Goal: Information Seeking & Learning: Learn about a topic

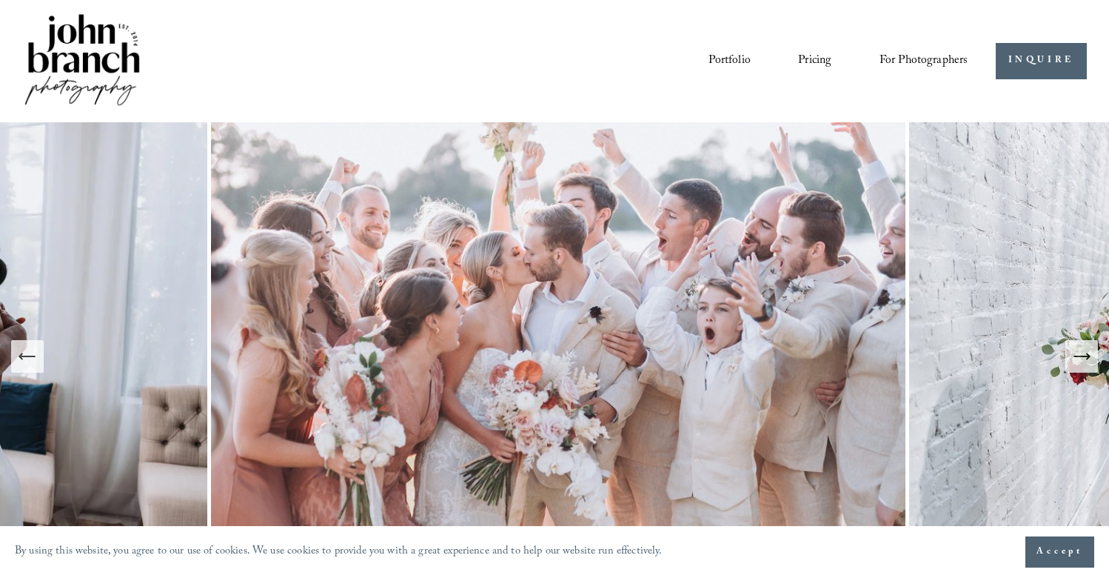
click at [817, 61] on link "Pricing" at bounding box center [814, 60] width 33 height 25
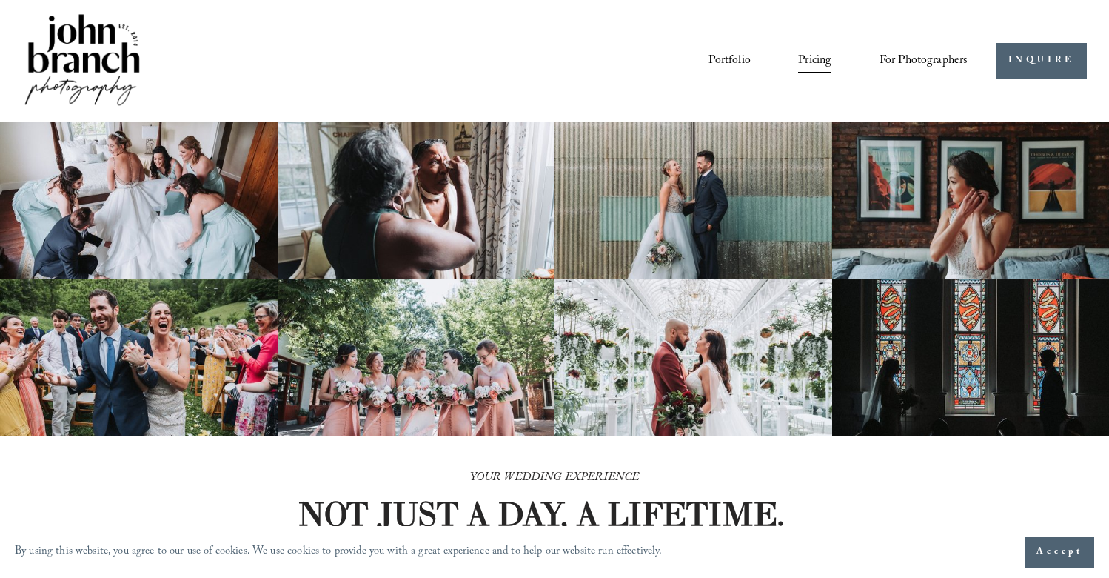
click at [732, 64] on link "Portfolio" at bounding box center [729, 60] width 41 height 25
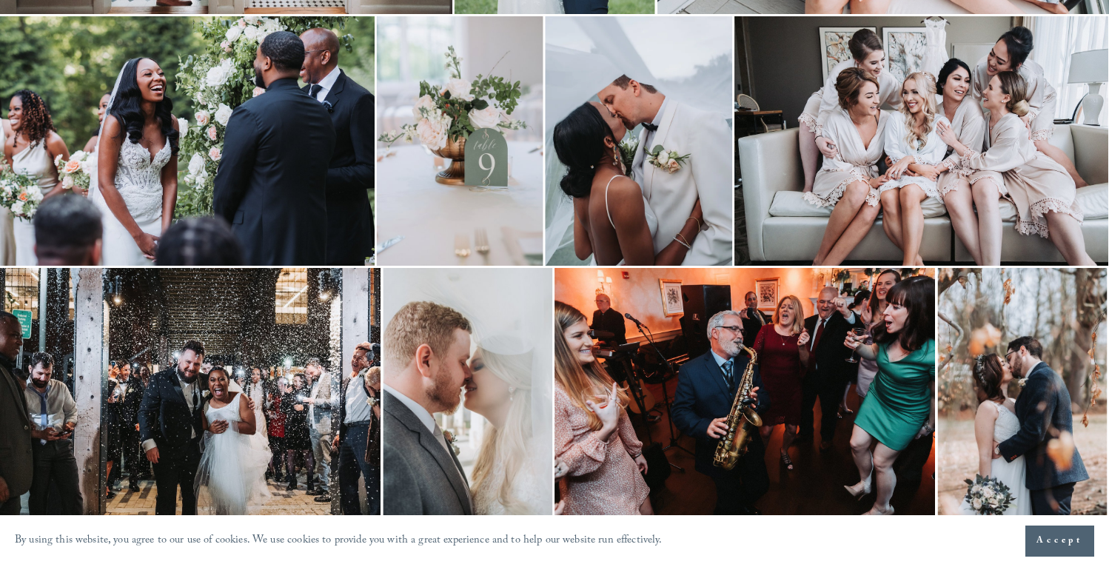
scroll to position [1383, 0]
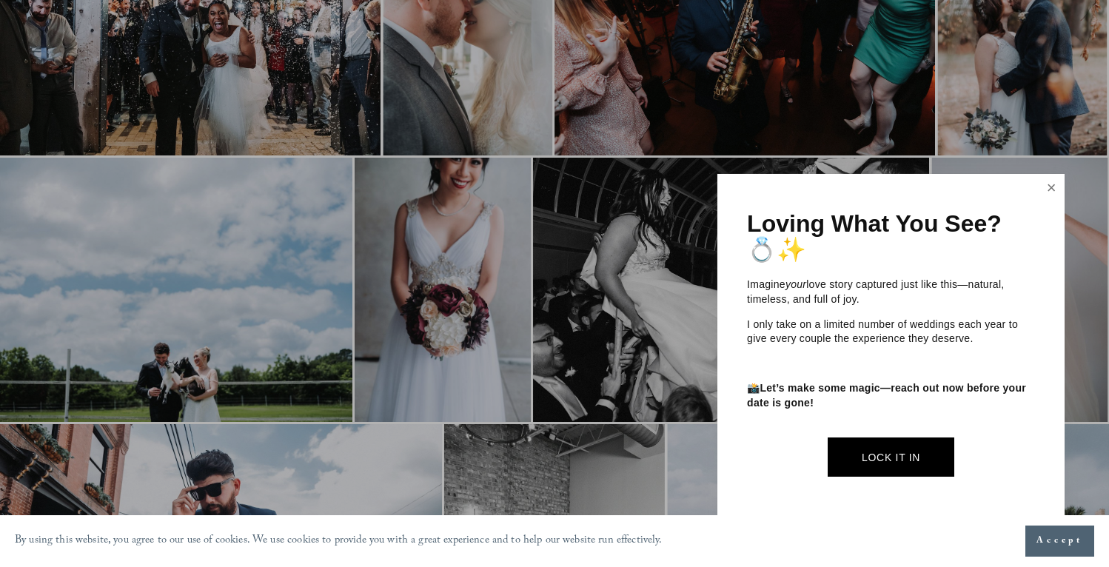
click at [1050, 198] on link "Close" at bounding box center [1051, 188] width 22 height 24
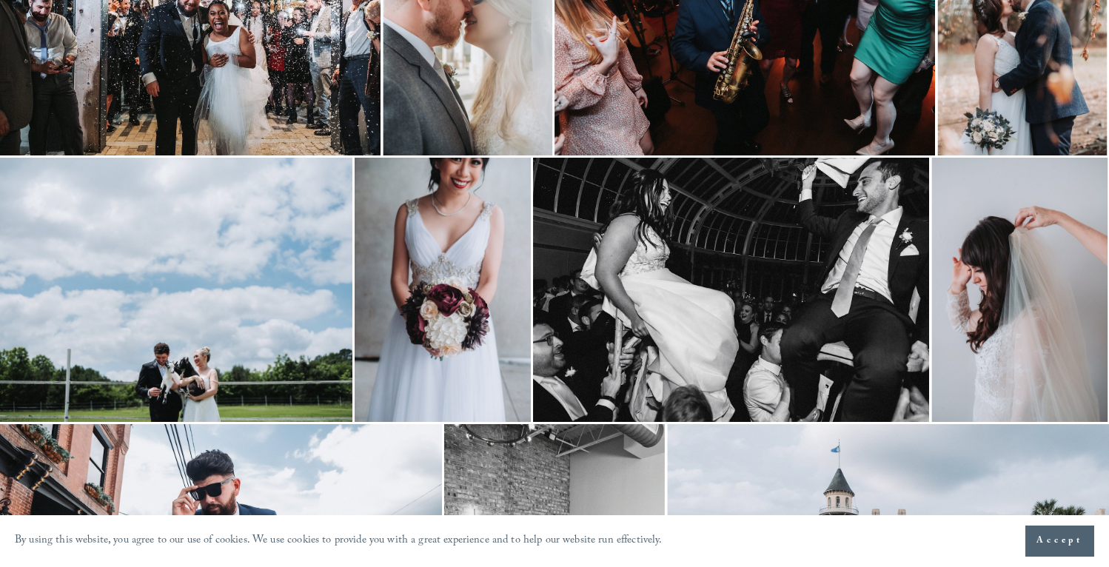
click at [914, 332] on img at bounding box center [731, 290] width 396 height 264
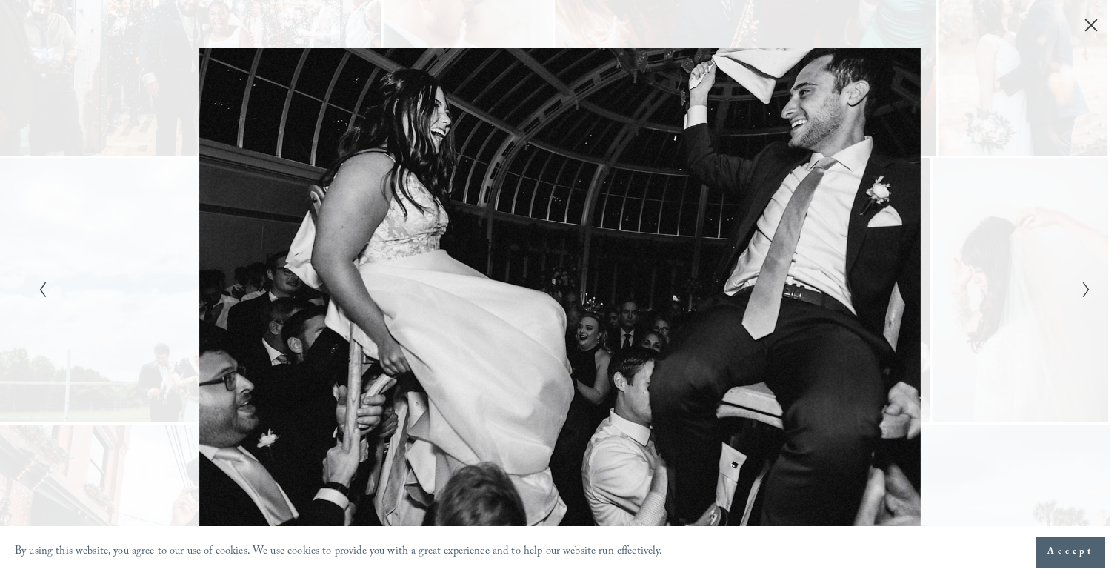
click at [1083, 27] on icon "Close" at bounding box center [1090, 25] width 15 height 15
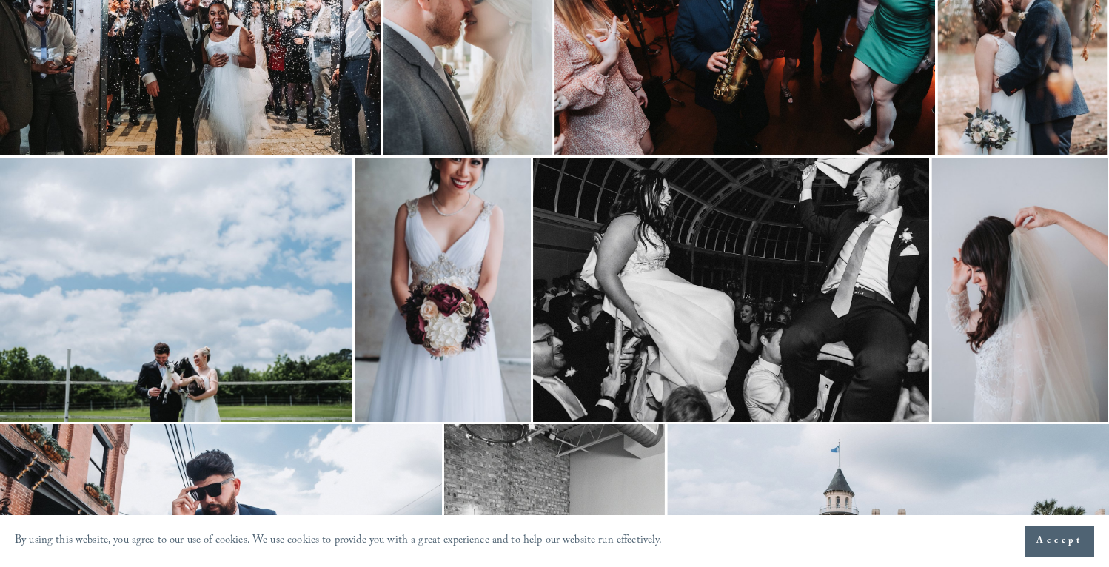
click at [244, 114] on img at bounding box center [190, 29] width 381 height 254
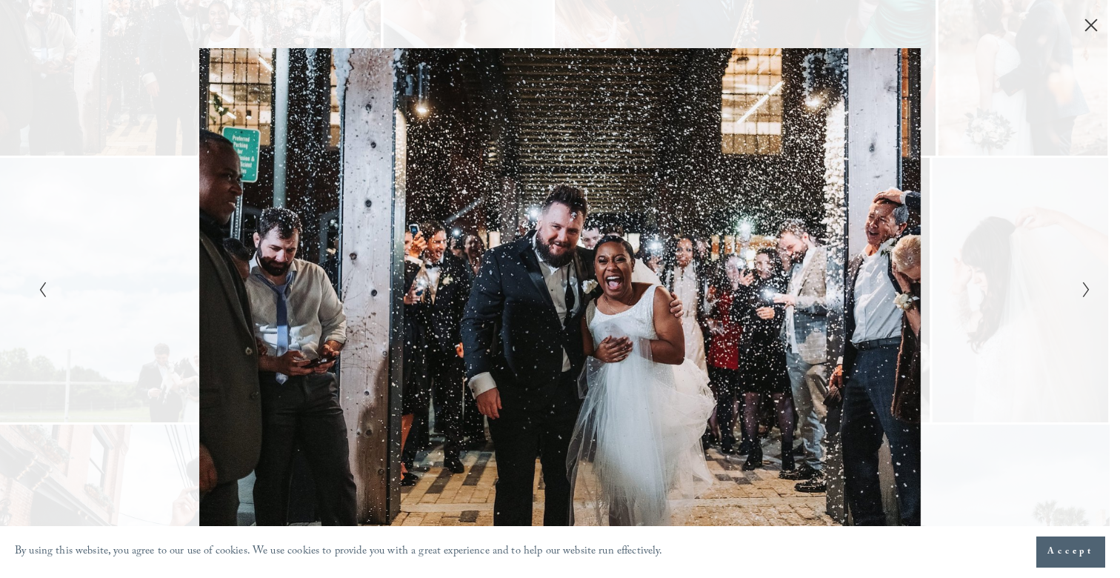
click at [1084, 36] on div "Gallery" at bounding box center [560, 289] width 1120 height 578
click at [1087, 28] on icon "Close" at bounding box center [1090, 25] width 15 height 15
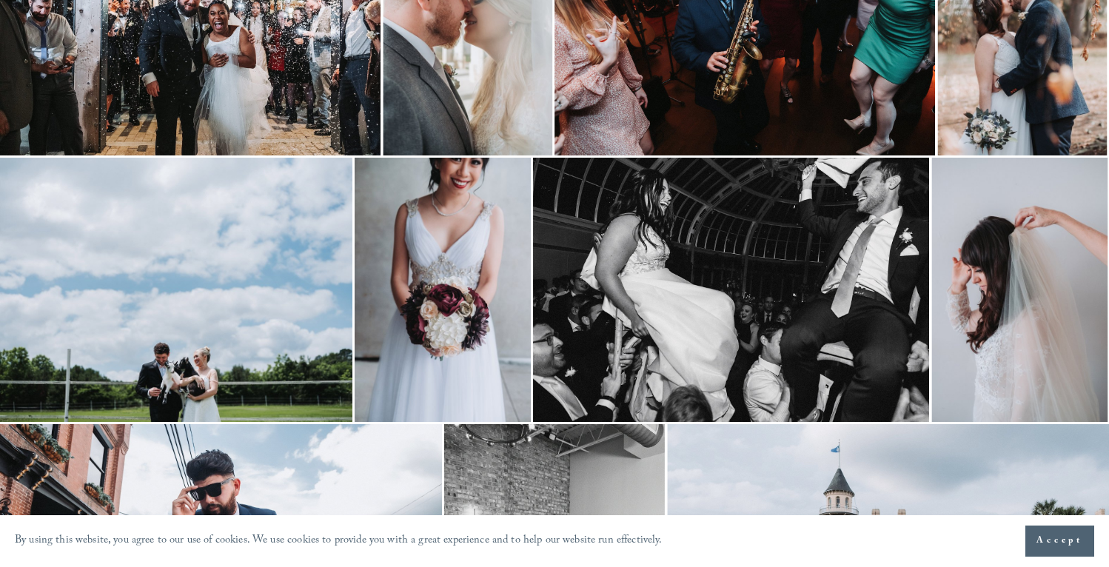
click at [1012, 68] on img at bounding box center [1023, 29] width 170 height 254
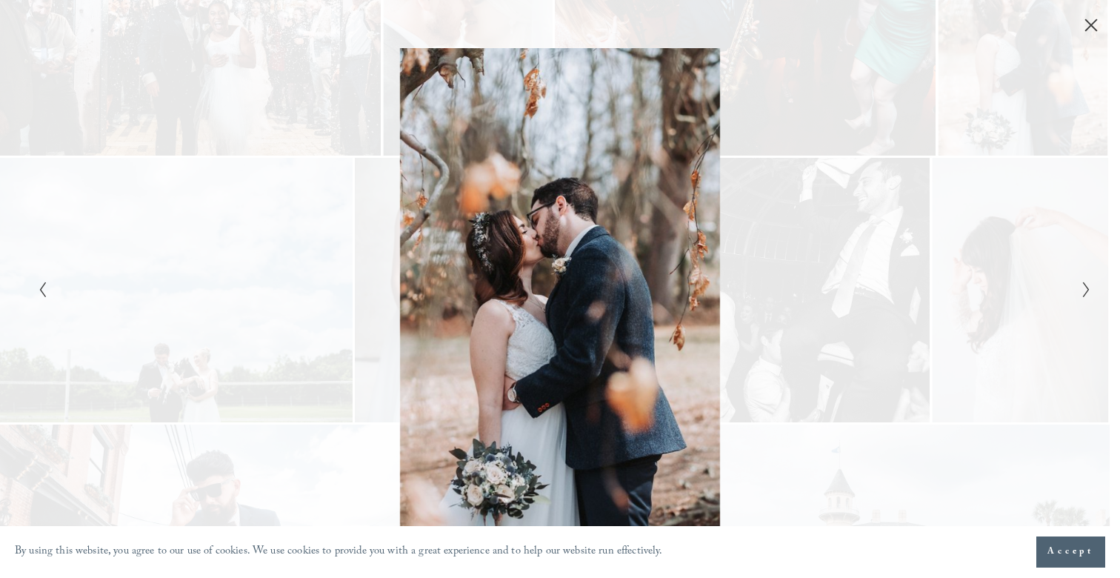
click at [911, 136] on div "Gallery" at bounding box center [823, 288] width 526 height 481
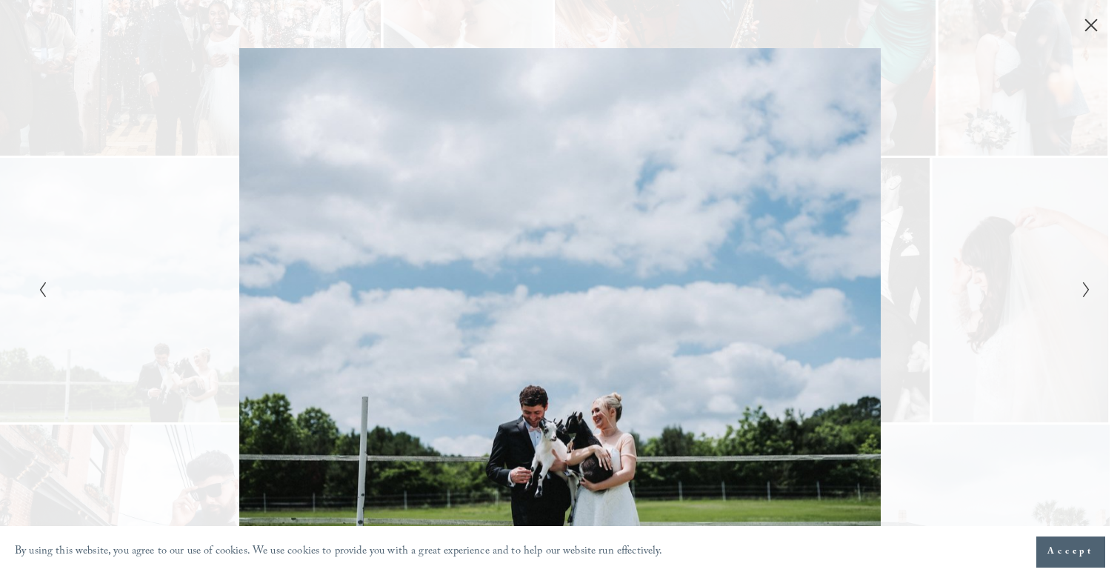
click at [1086, 25] on icon "Close" at bounding box center [1090, 25] width 15 height 15
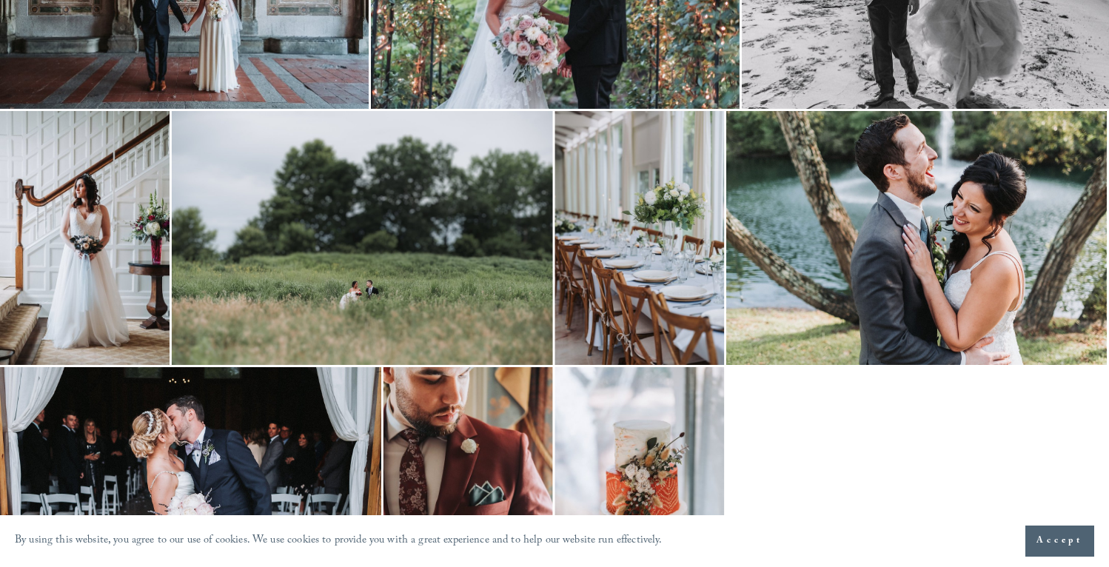
scroll to position [4022, 0]
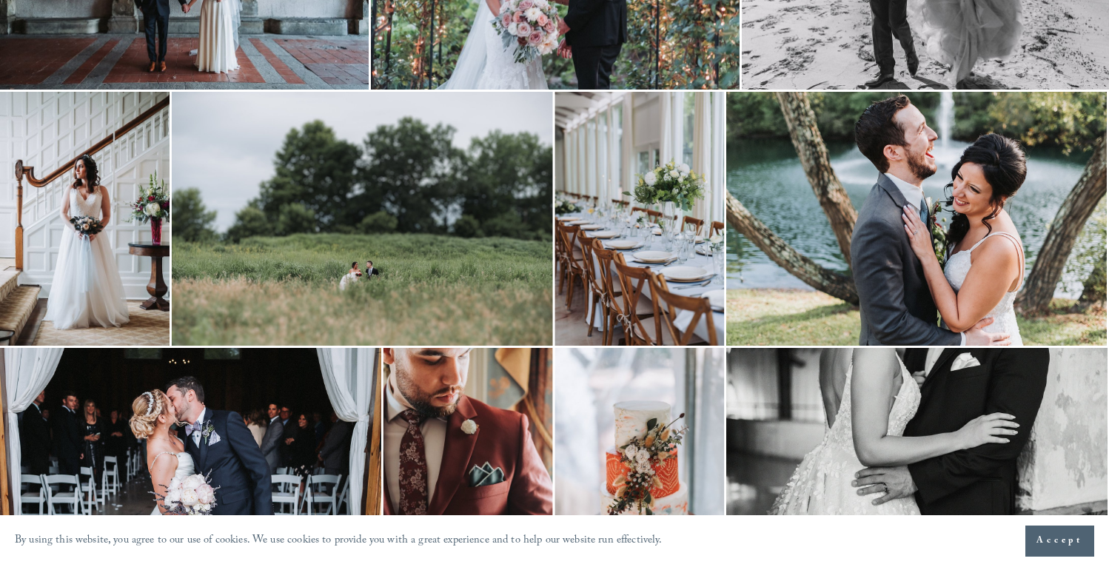
click at [974, 187] on img at bounding box center [916, 219] width 381 height 254
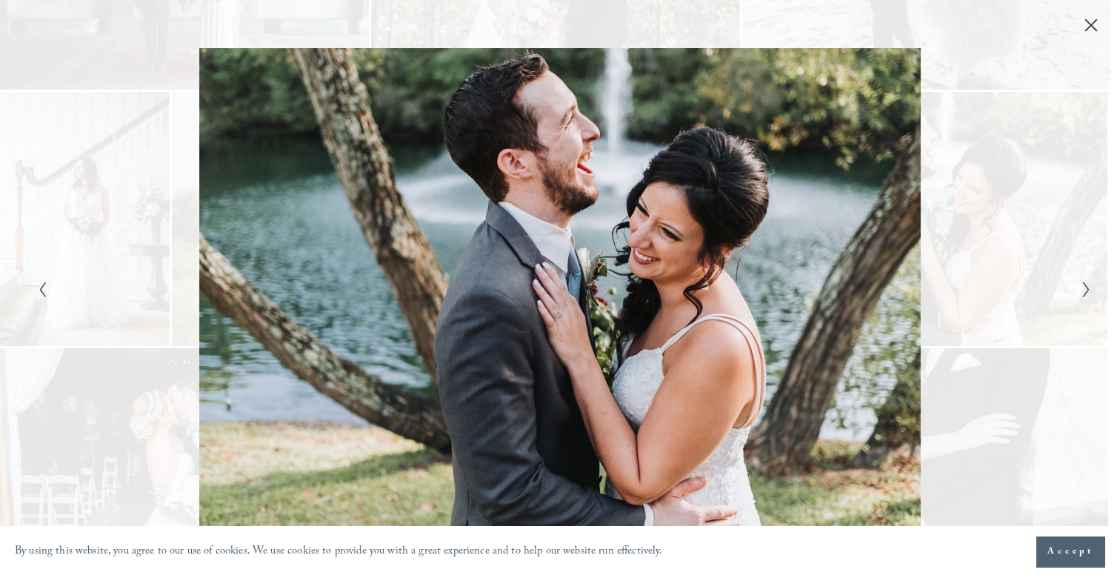
click at [1078, 131] on div "Gallery" at bounding box center [823, 288] width 526 height 481
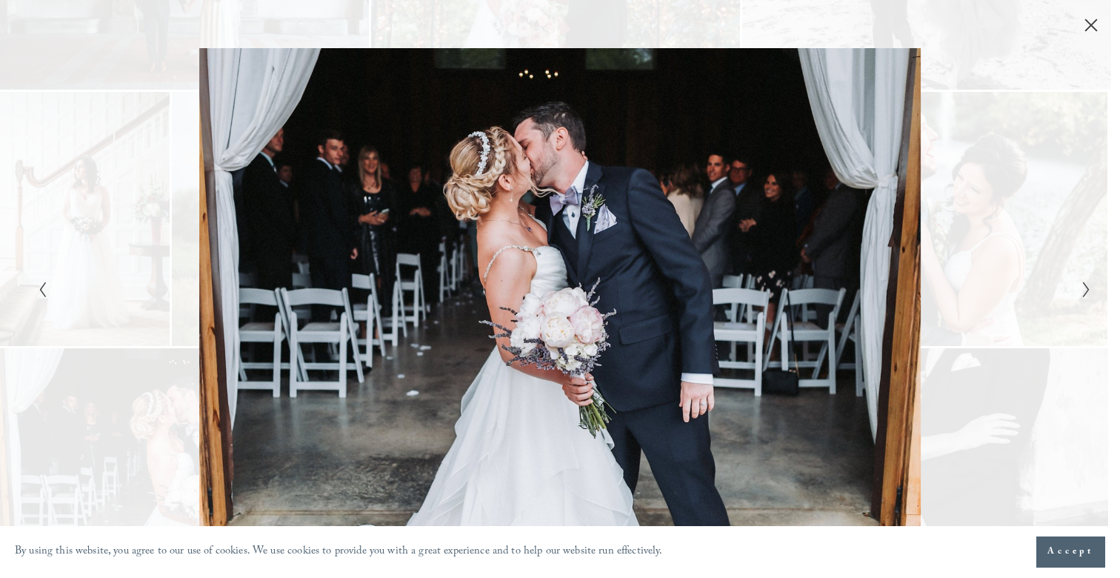
click at [1089, 20] on icon "Close" at bounding box center [1090, 25] width 15 height 15
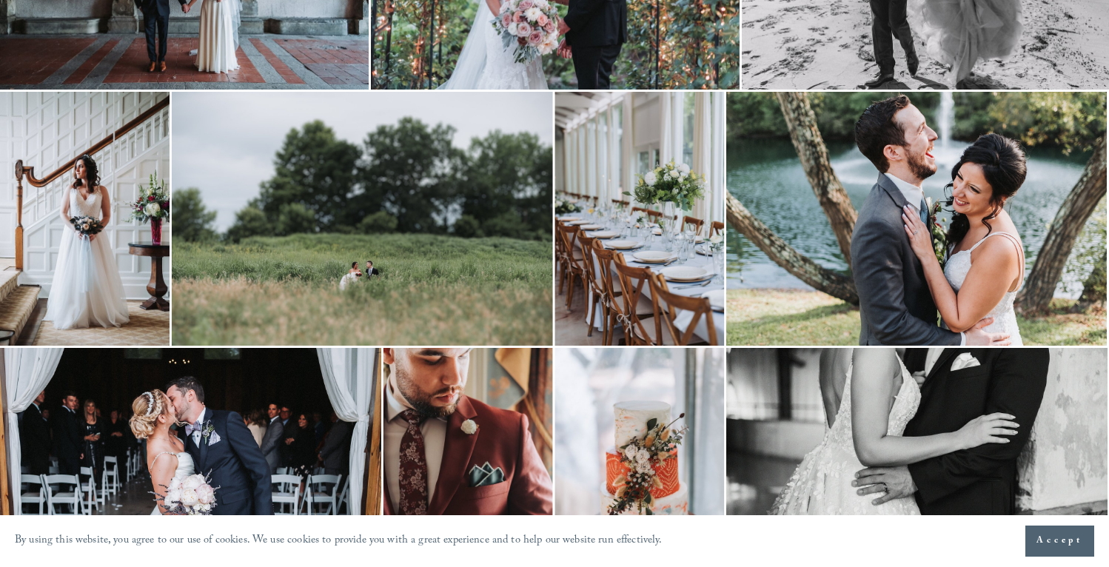
click at [158, 292] on img at bounding box center [85, 219] width 170 height 254
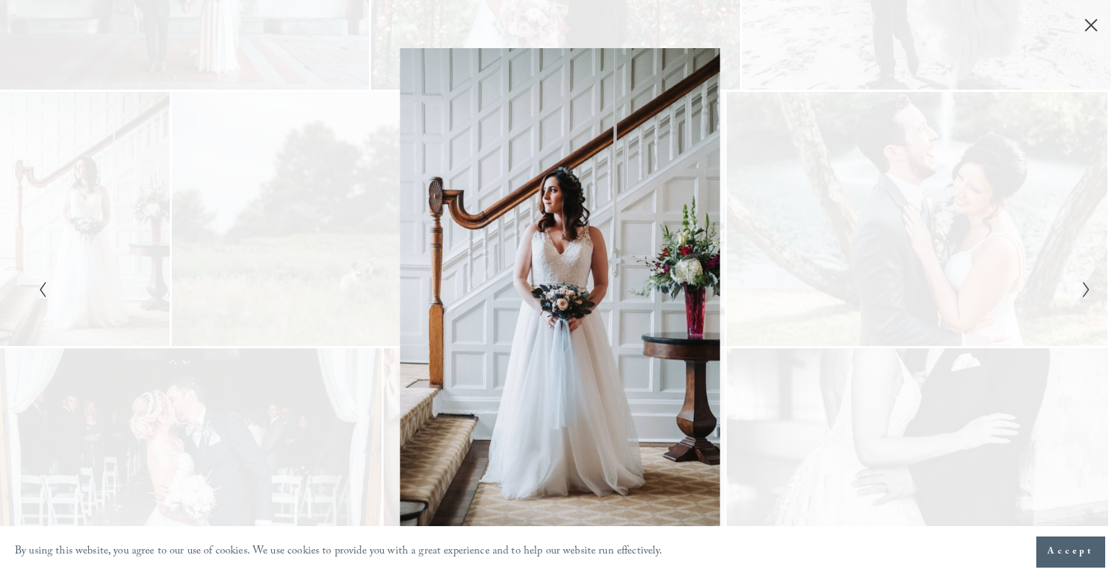
click at [1089, 16] on div "Gallery" at bounding box center [560, 16] width 1120 height 33
click at [1090, 22] on icon "Close" at bounding box center [1090, 25] width 15 height 15
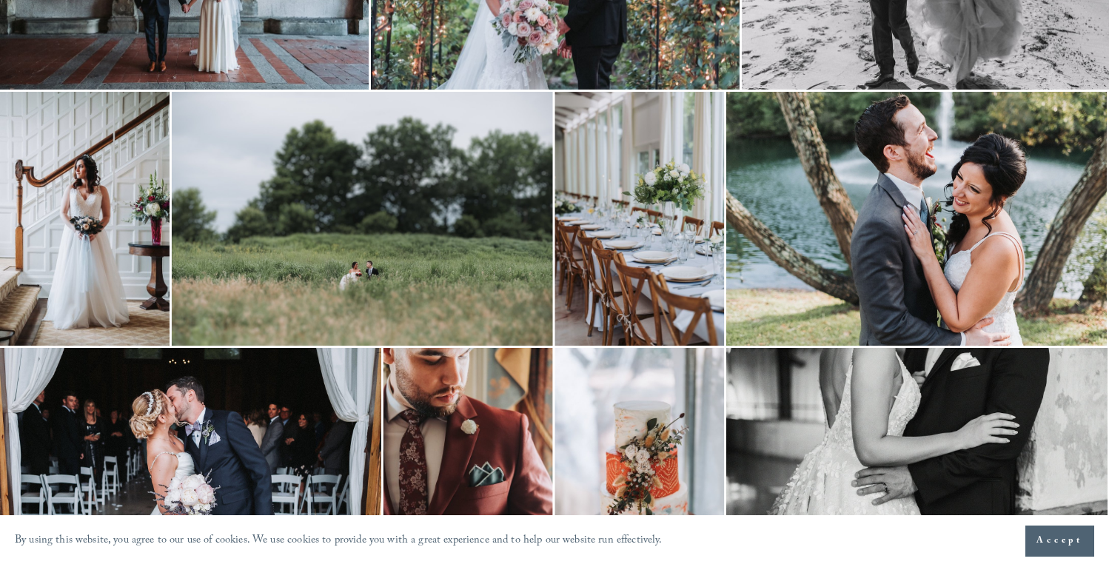
click at [336, 142] on img at bounding box center [362, 219] width 381 height 254
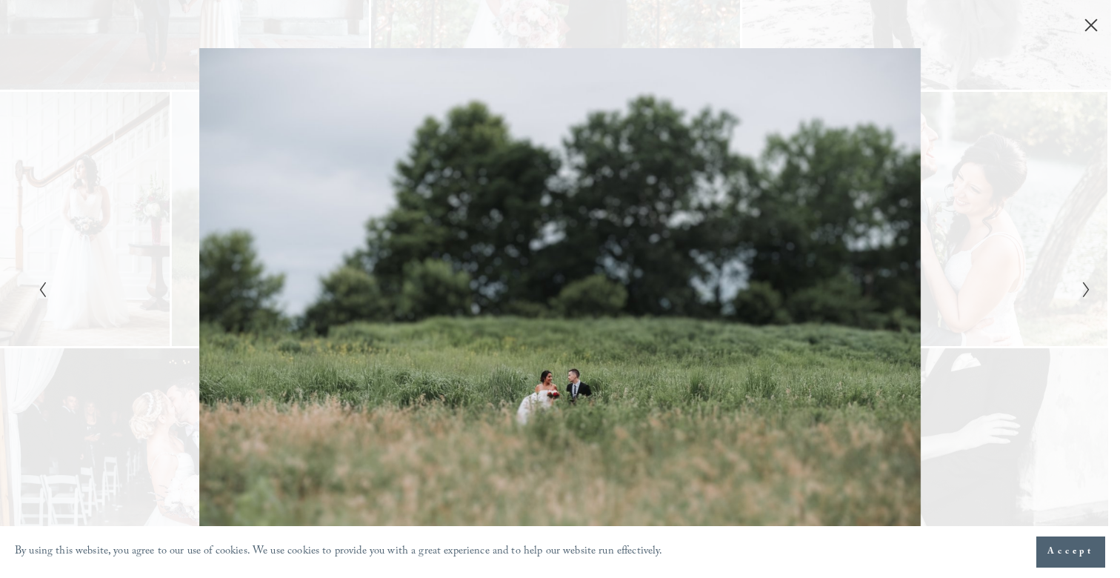
click at [1091, 24] on icon "Close" at bounding box center [1090, 25] width 15 height 15
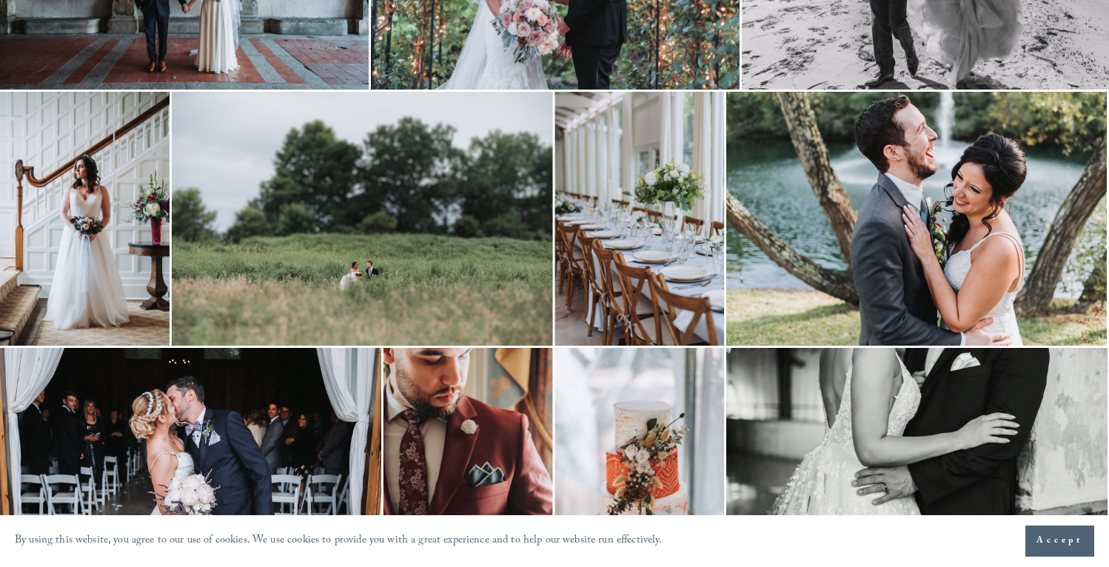
click at [1070, 539] on span "Accept" at bounding box center [1060, 541] width 47 height 15
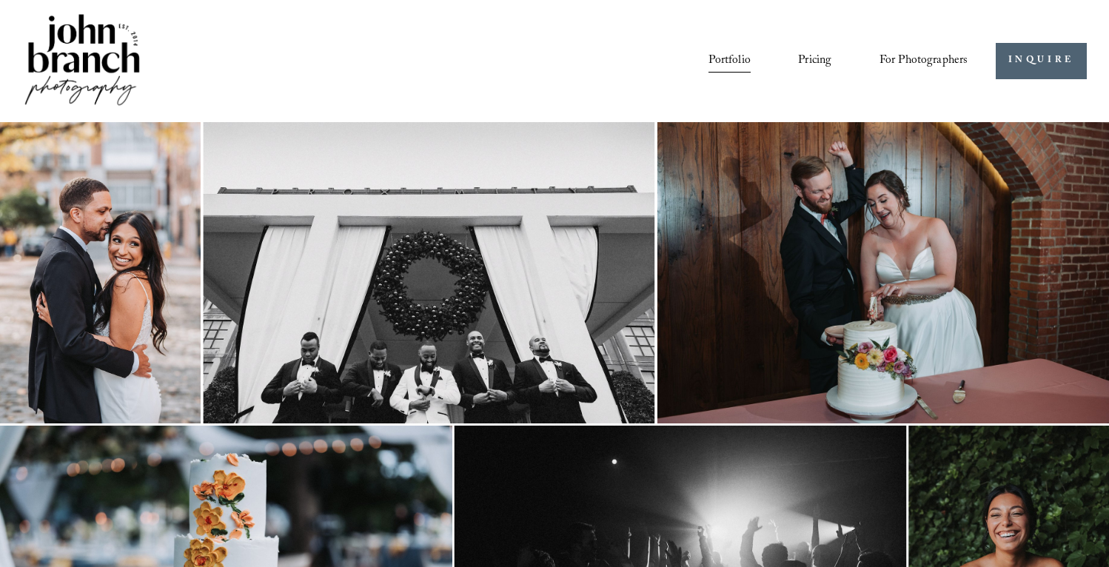
click at [813, 58] on link "Pricing" at bounding box center [814, 60] width 33 height 25
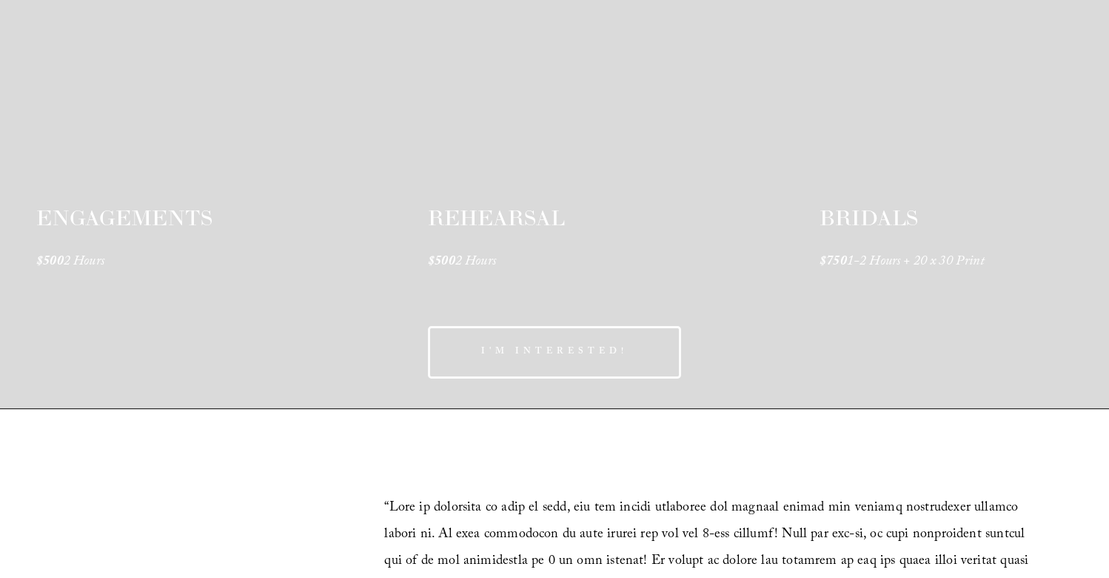
scroll to position [2277, 0]
